Goal: Navigation & Orientation: Find specific page/section

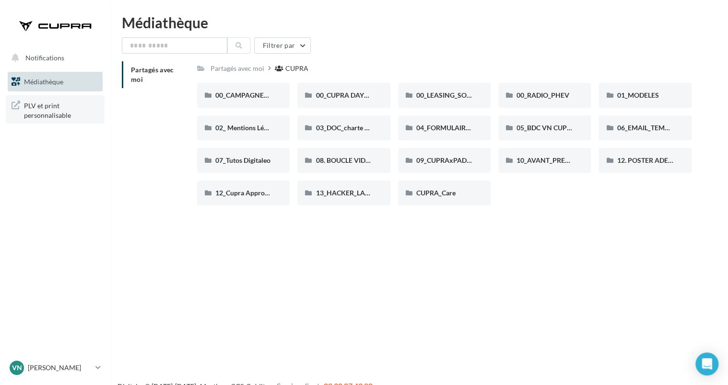
click at [59, 105] on span "PLV et print personnalisable" at bounding box center [61, 109] width 75 height 21
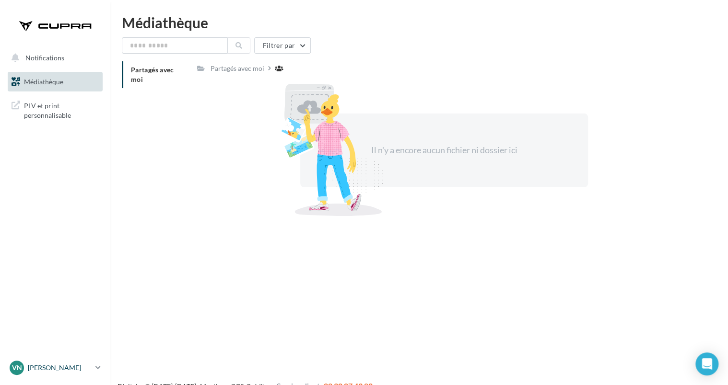
click at [96, 370] on icon at bounding box center [97, 368] width 5 height 8
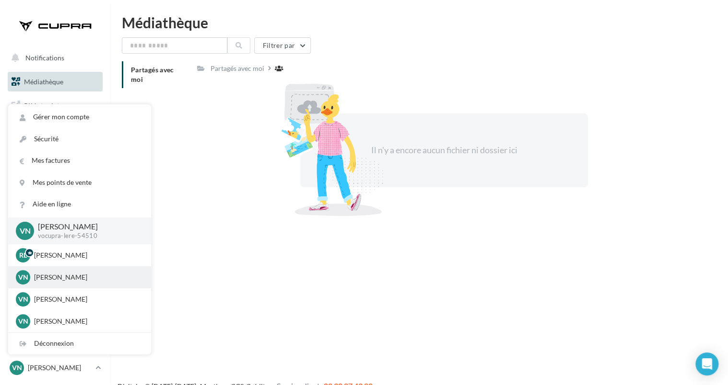
click at [86, 273] on p "[PERSON_NAME]" at bounding box center [86, 278] width 105 height 10
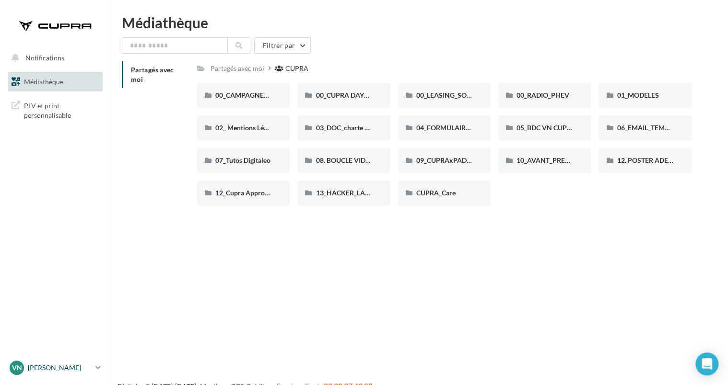
click at [93, 367] on link "VN VO NANCY vocupra-lere-54510" at bounding box center [55, 368] width 95 height 18
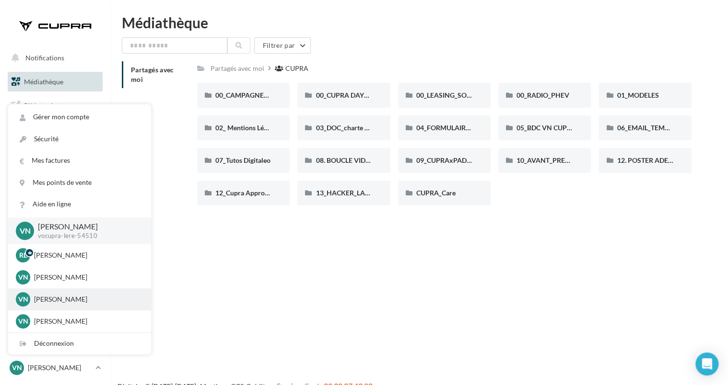
click at [79, 301] on p "[PERSON_NAME]" at bounding box center [86, 300] width 105 height 10
